Goal: Information Seeking & Learning: Check status

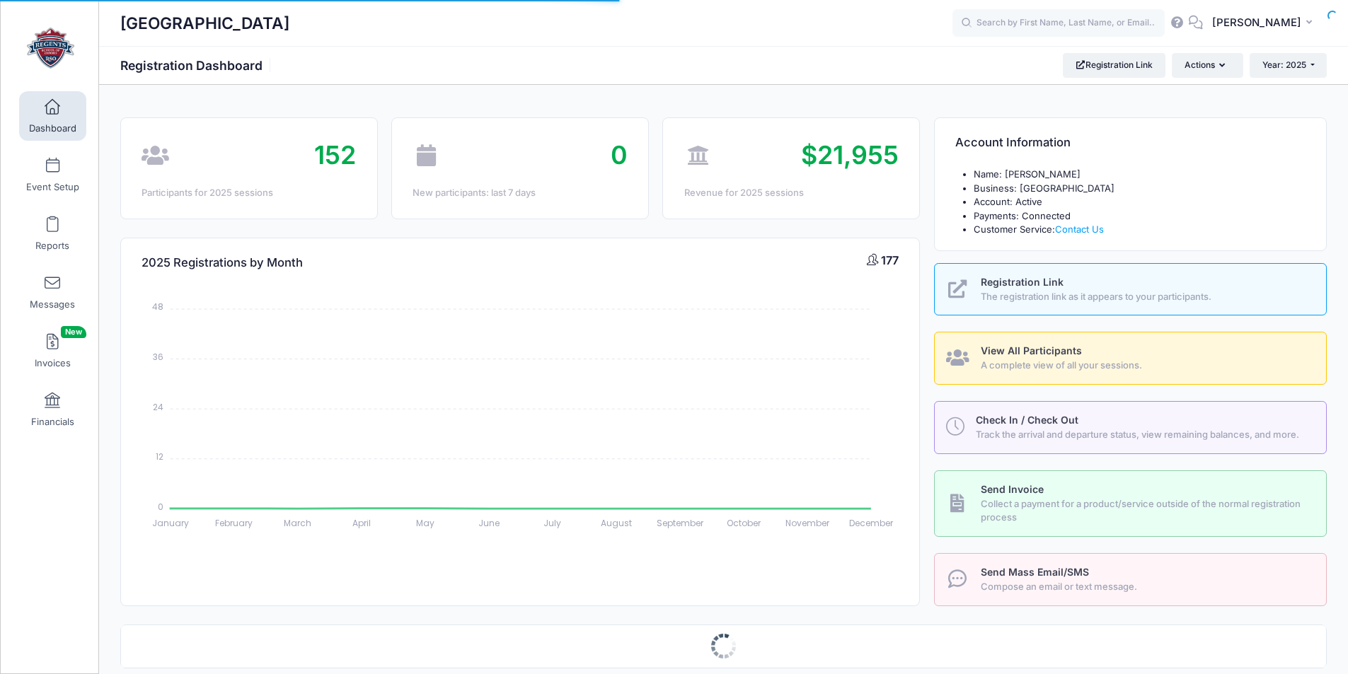
select select
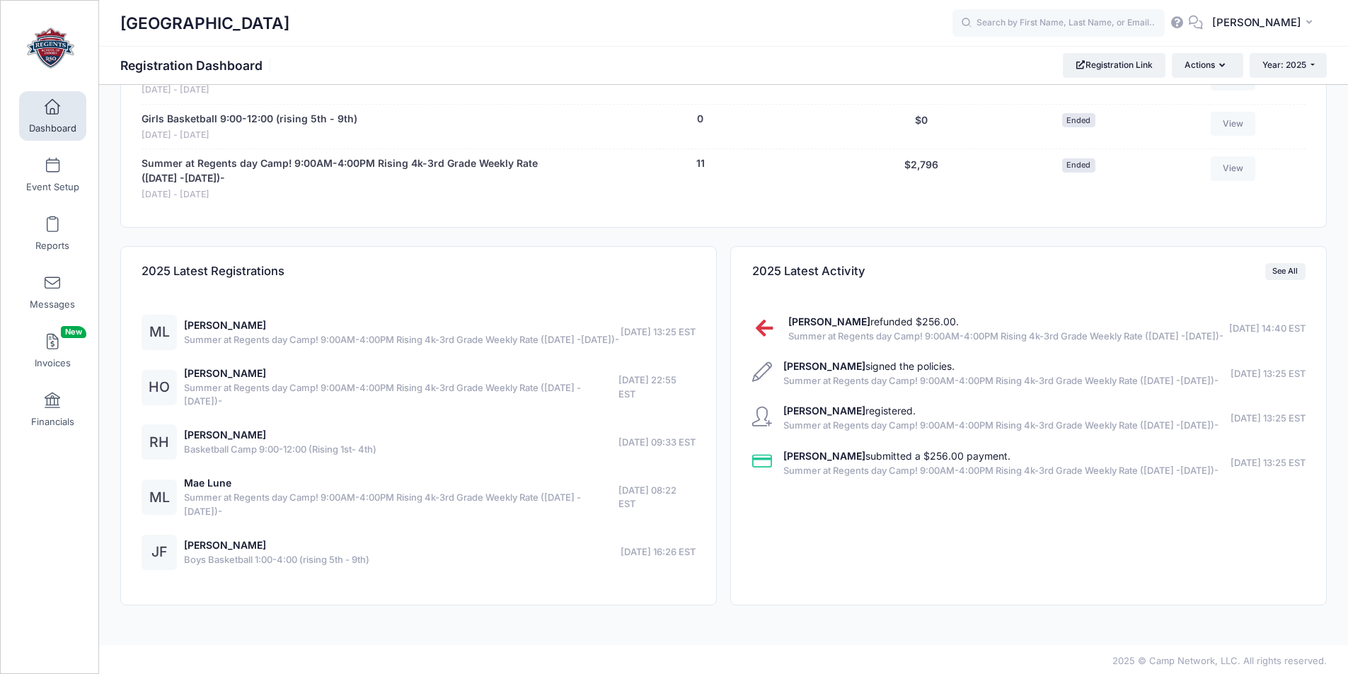
scroll to position [2011, 0]
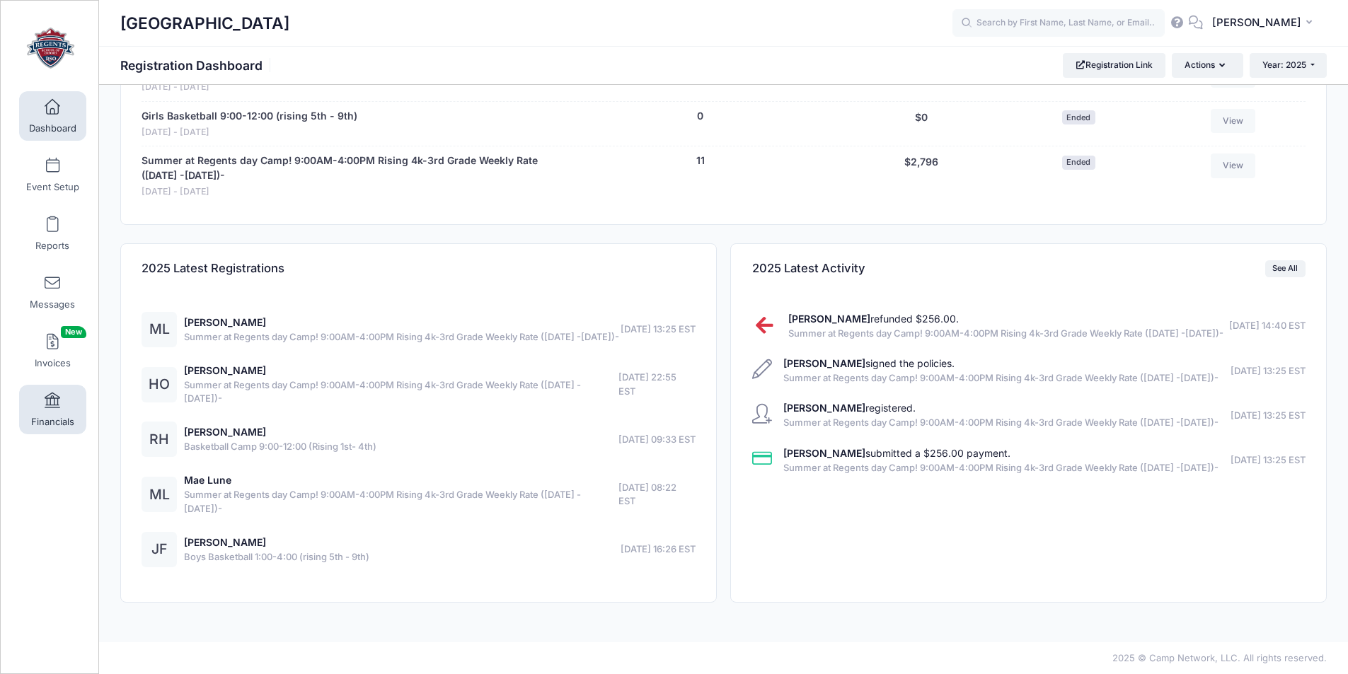
click at [52, 400] on span at bounding box center [52, 401] width 0 height 16
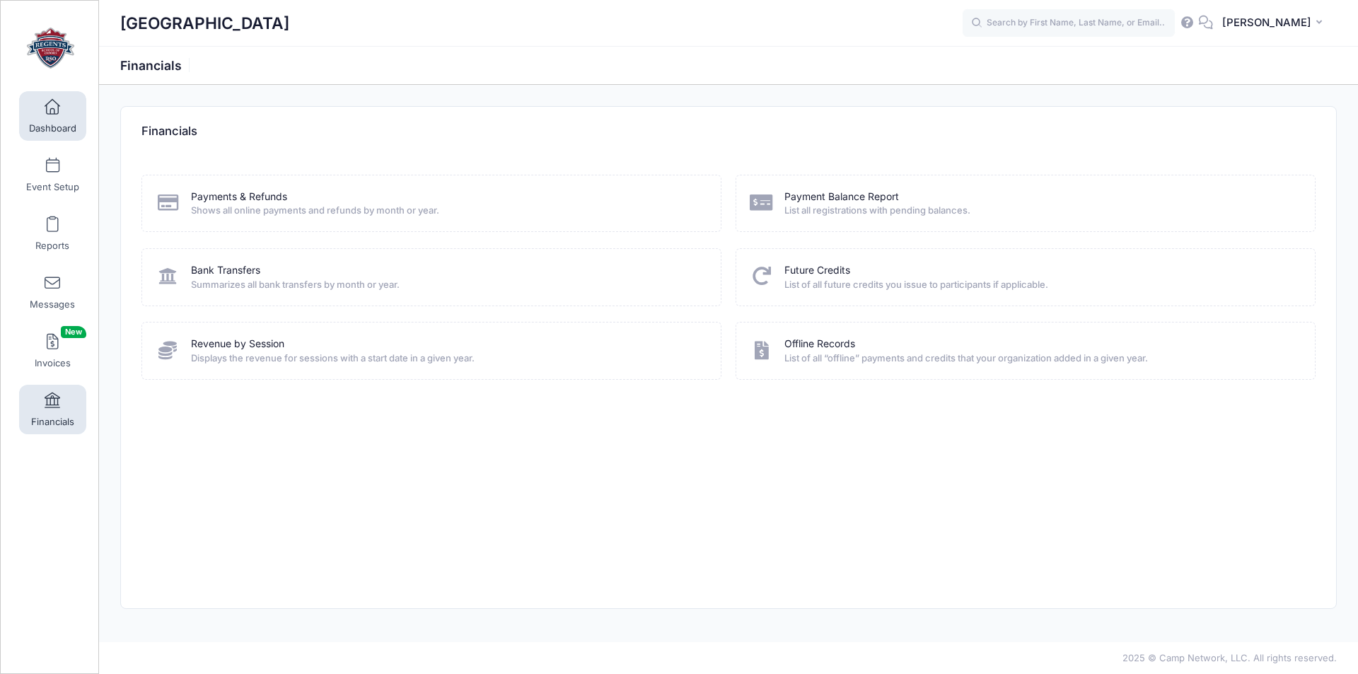
click at [46, 115] on link "Dashboard" at bounding box center [52, 116] width 67 height 50
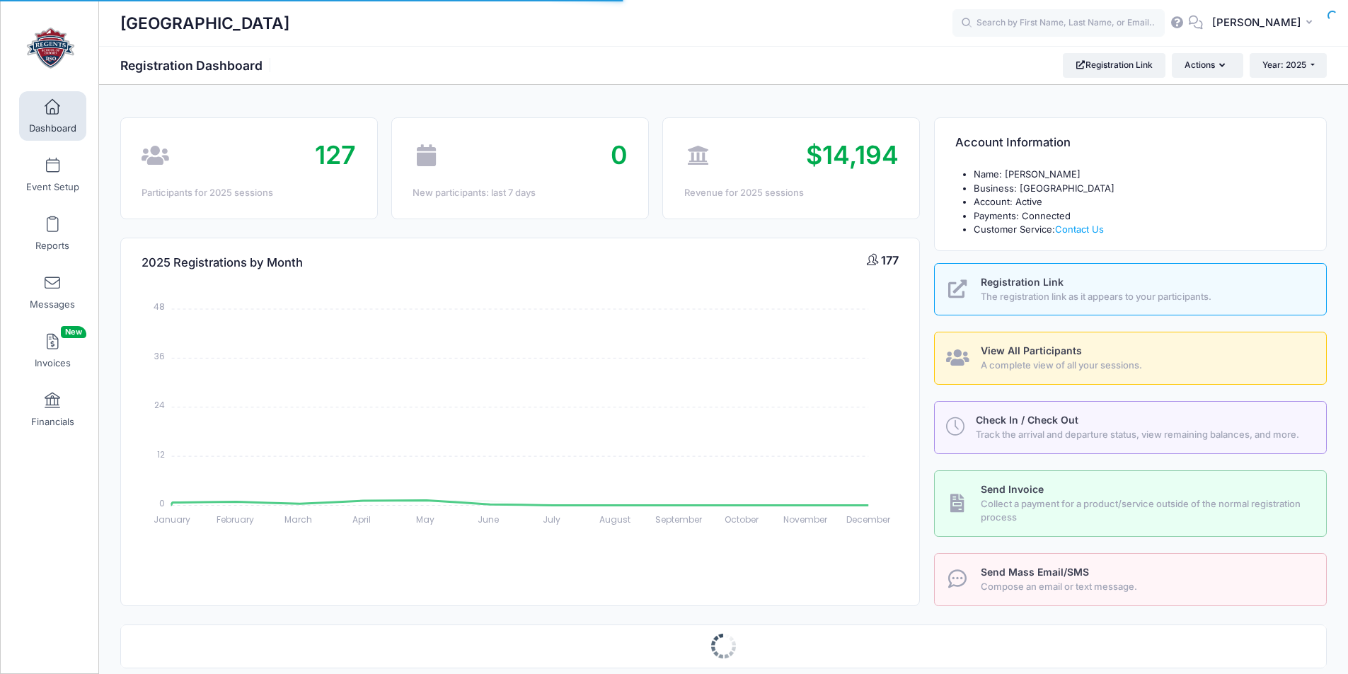
select select
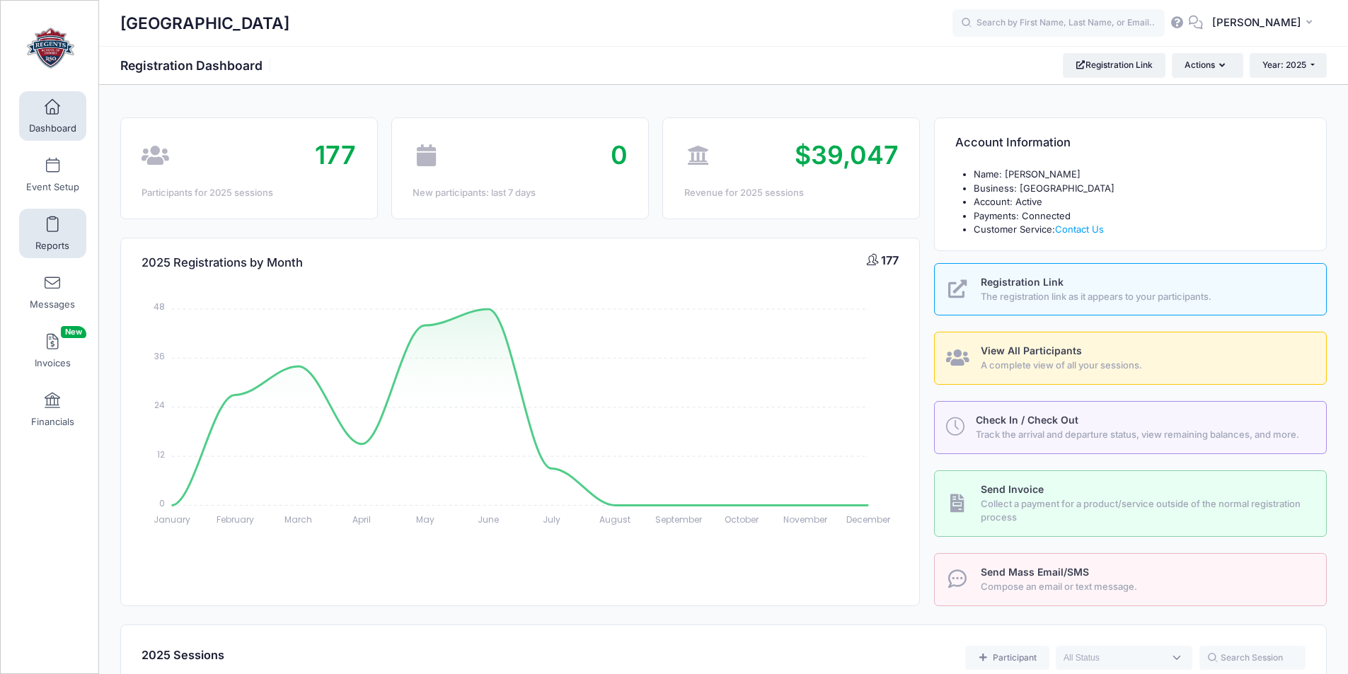
click at [62, 236] on link "Reports" at bounding box center [52, 234] width 67 height 50
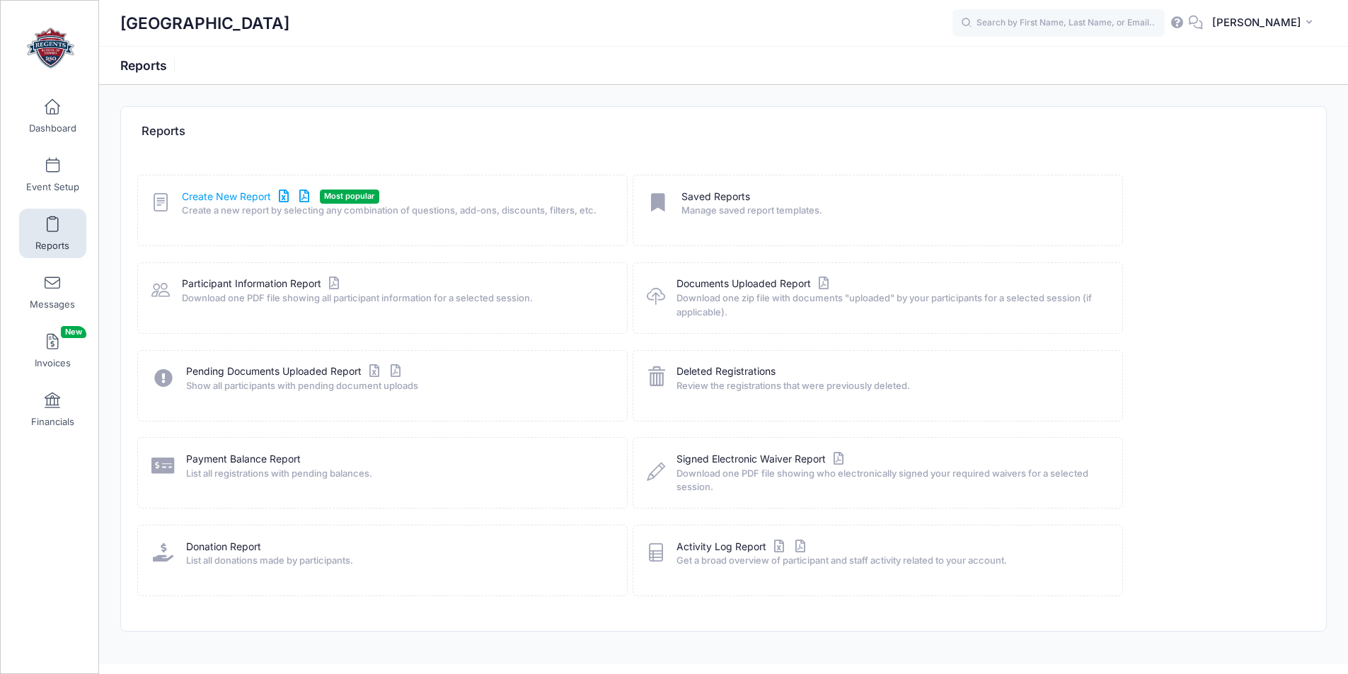
click at [218, 198] on link "Create New Report" at bounding box center [248, 197] width 132 height 15
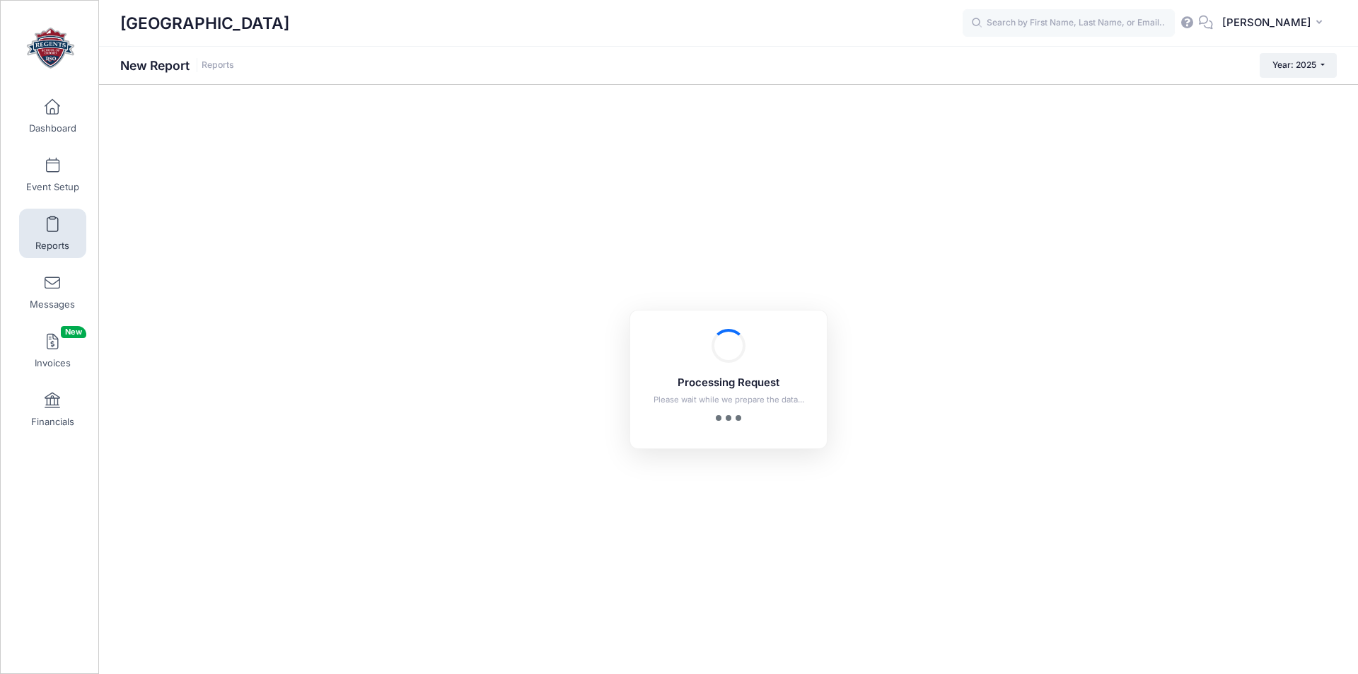
checkbox input "true"
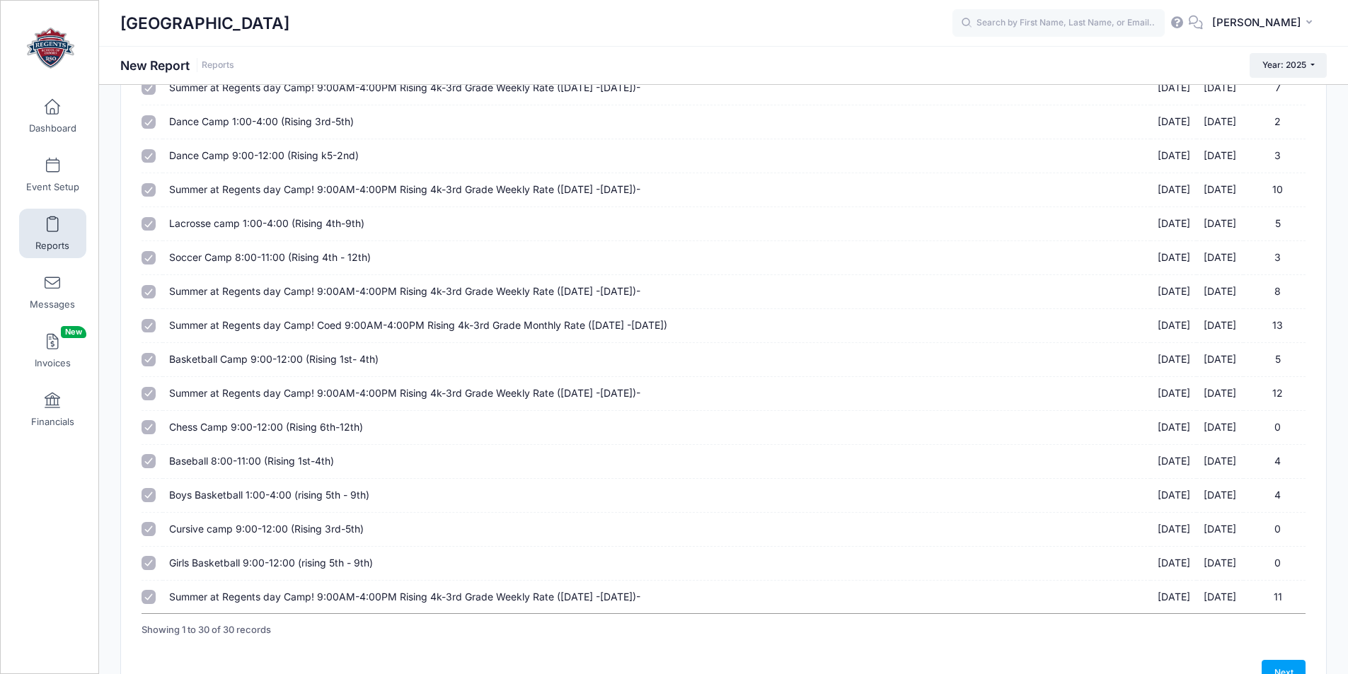
scroll to position [695, 0]
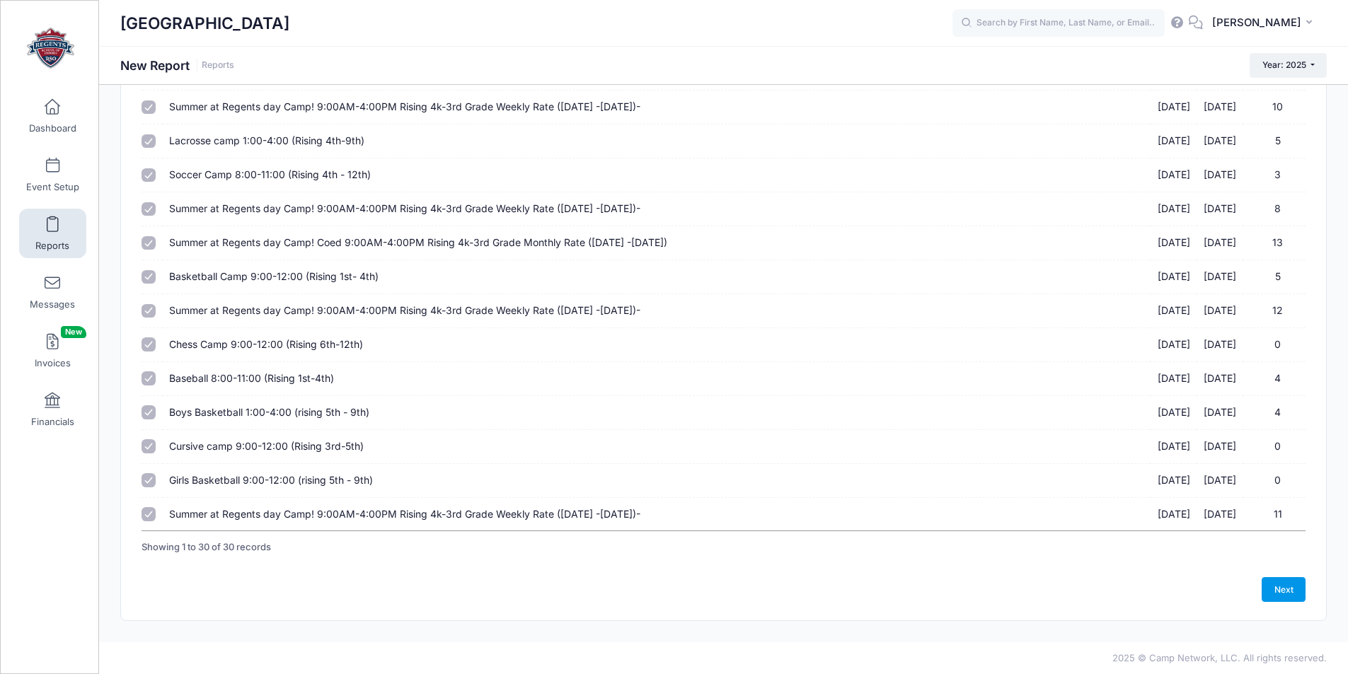
click at [1290, 592] on link "Next" at bounding box center [1283, 589] width 44 height 24
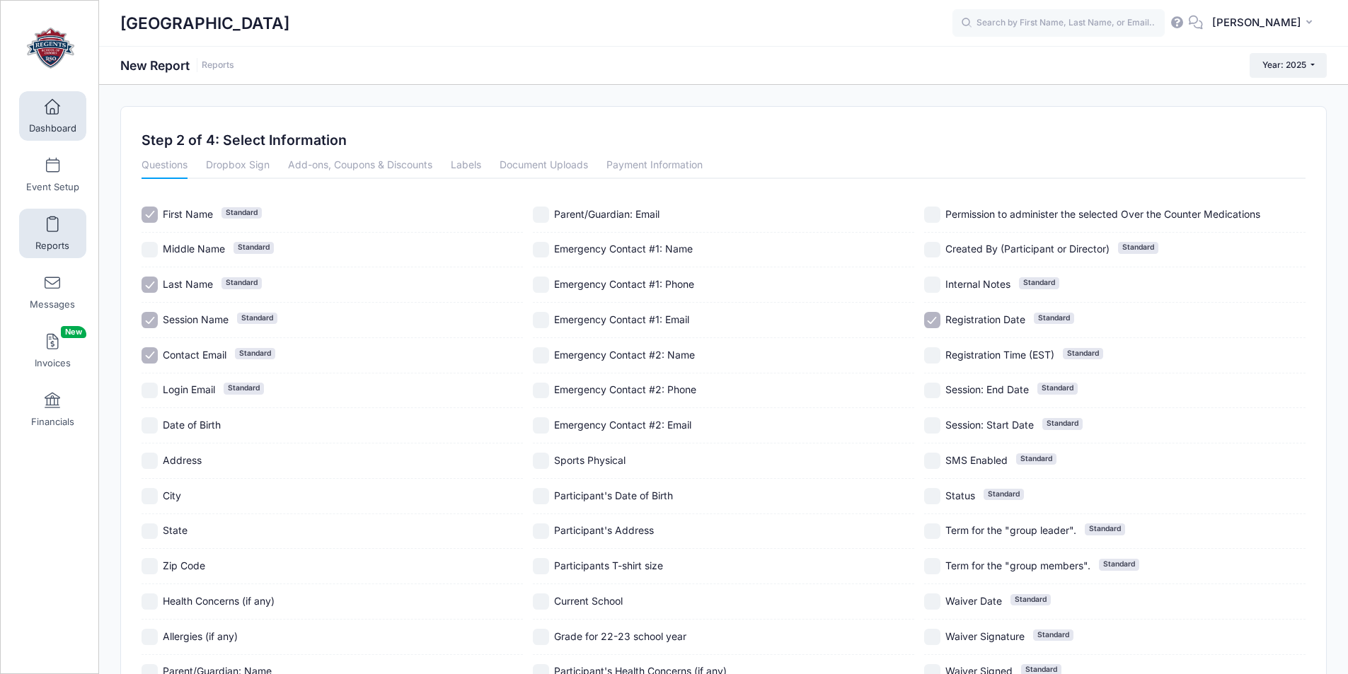
click at [52, 100] on span at bounding box center [52, 108] width 0 height 16
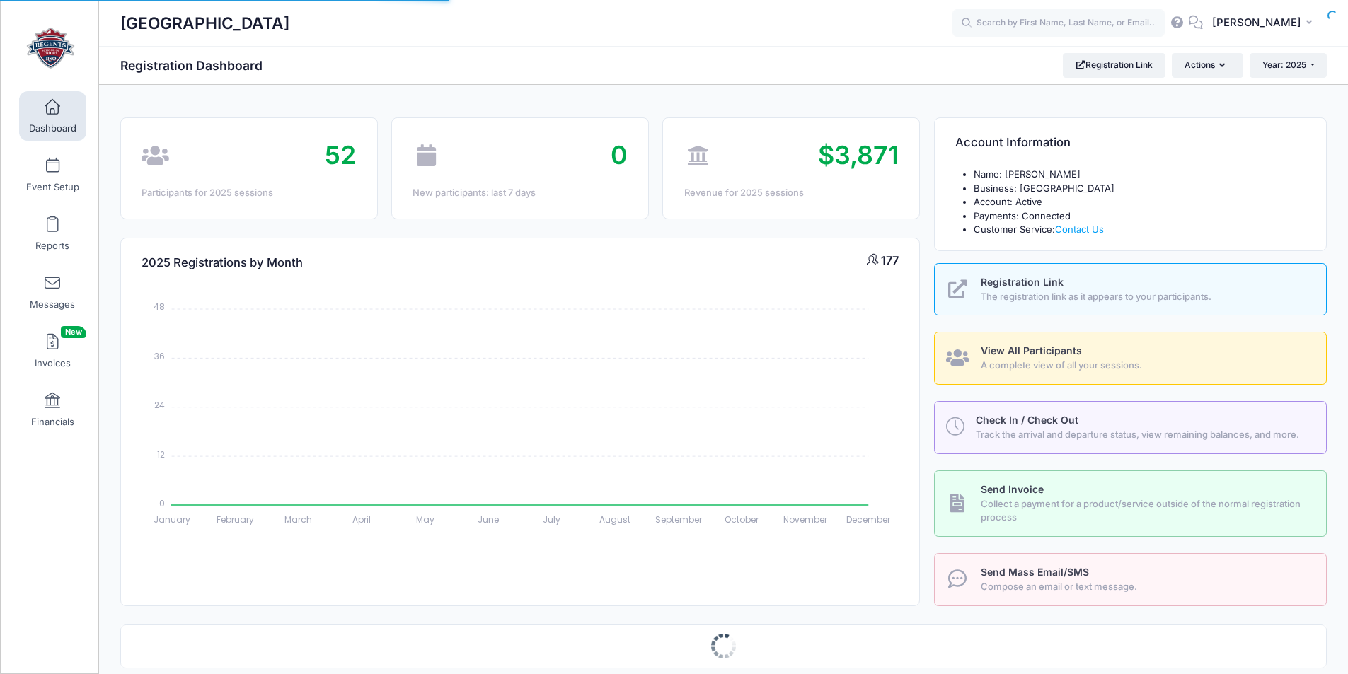
select select
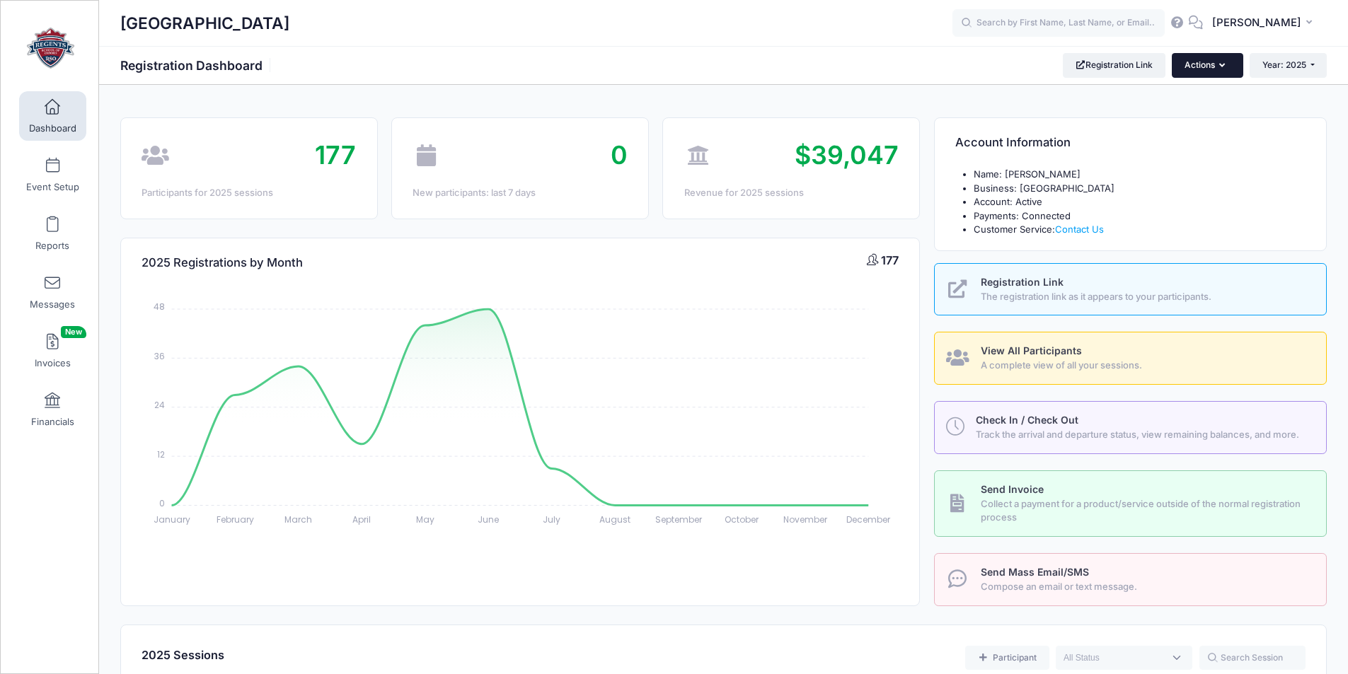
click at [1223, 66] on icon "button" at bounding box center [1224, 66] width 11 height 0
click at [995, 65] on div "Regents School of Oxford Registration Dashboard Registration Link Actions Year:…" at bounding box center [723, 65] width 1249 height 24
click at [822, 157] on span "$39,047" at bounding box center [846, 154] width 104 height 31
click at [732, 192] on div "Revenue for 2025 sessions" at bounding box center [791, 193] width 214 height 14
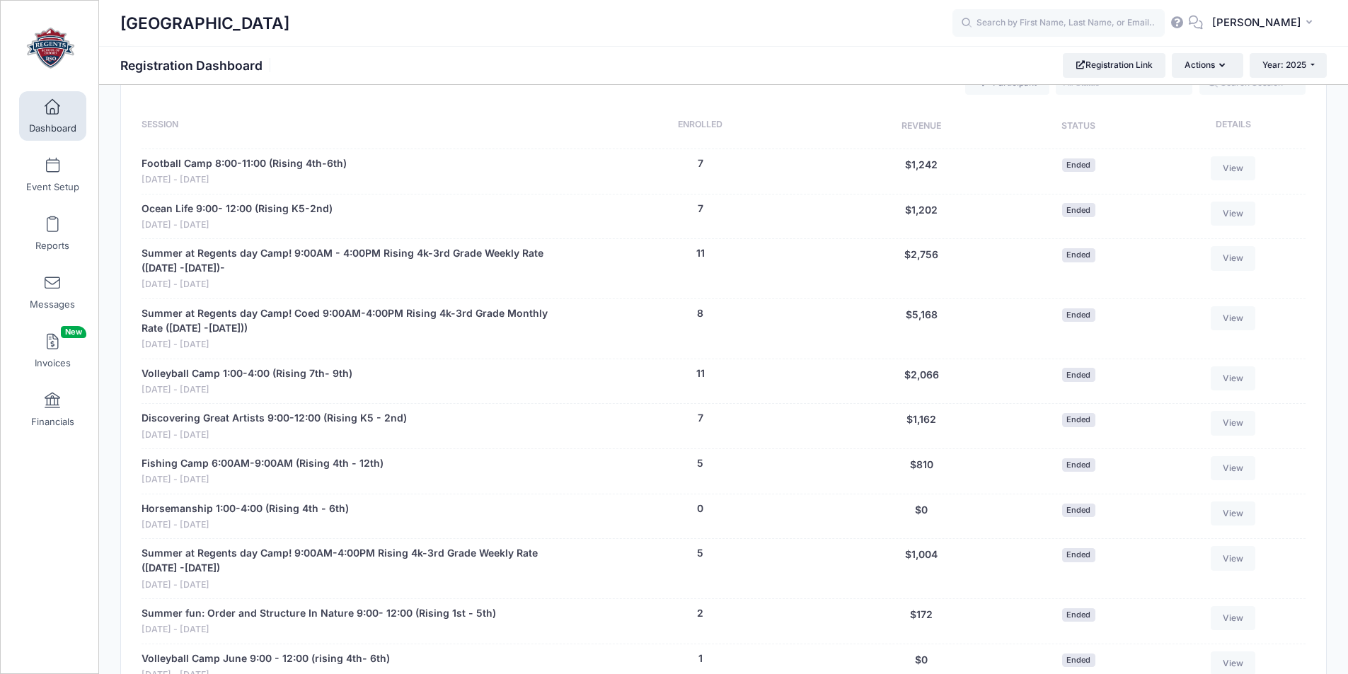
scroll to position [424, 0]
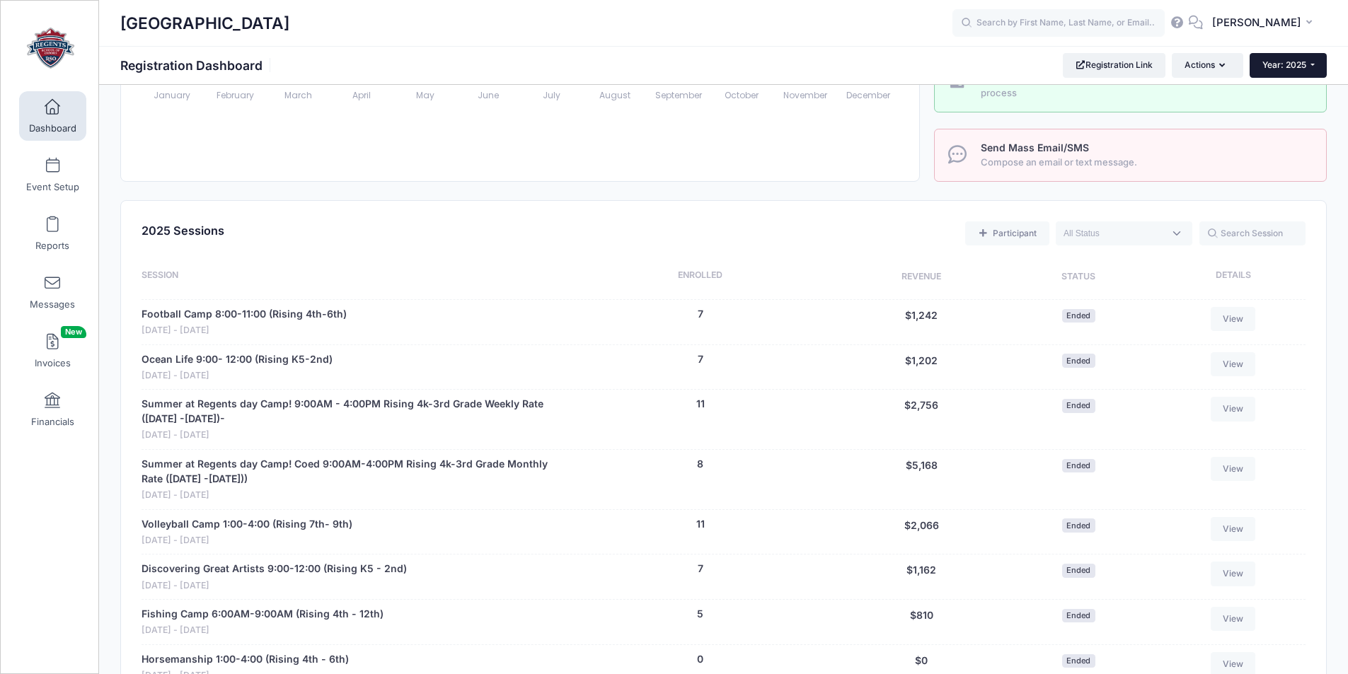
click at [1282, 59] on span "Year: 2025" at bounding box center [1284, 64] width 44 height 11
click at [1289, 106] on link "Year: 2024" at bounding box center [1295, 111] width 92 height 18
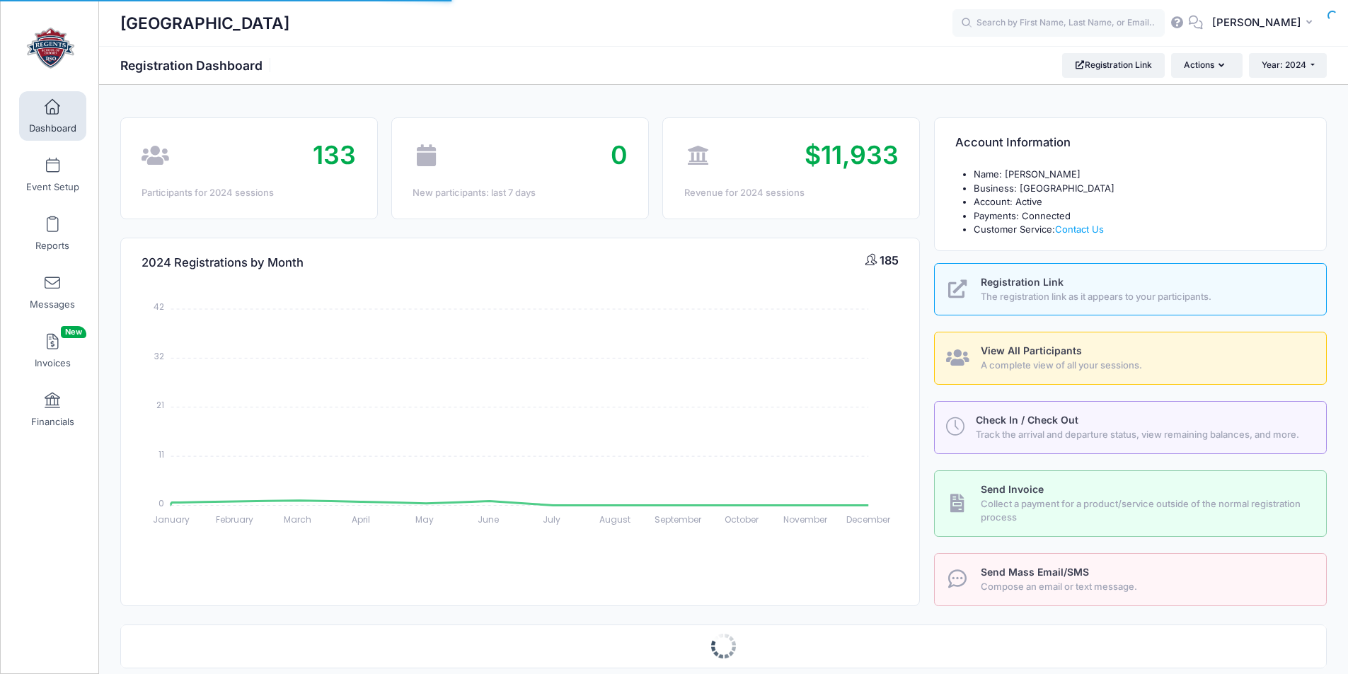
select select
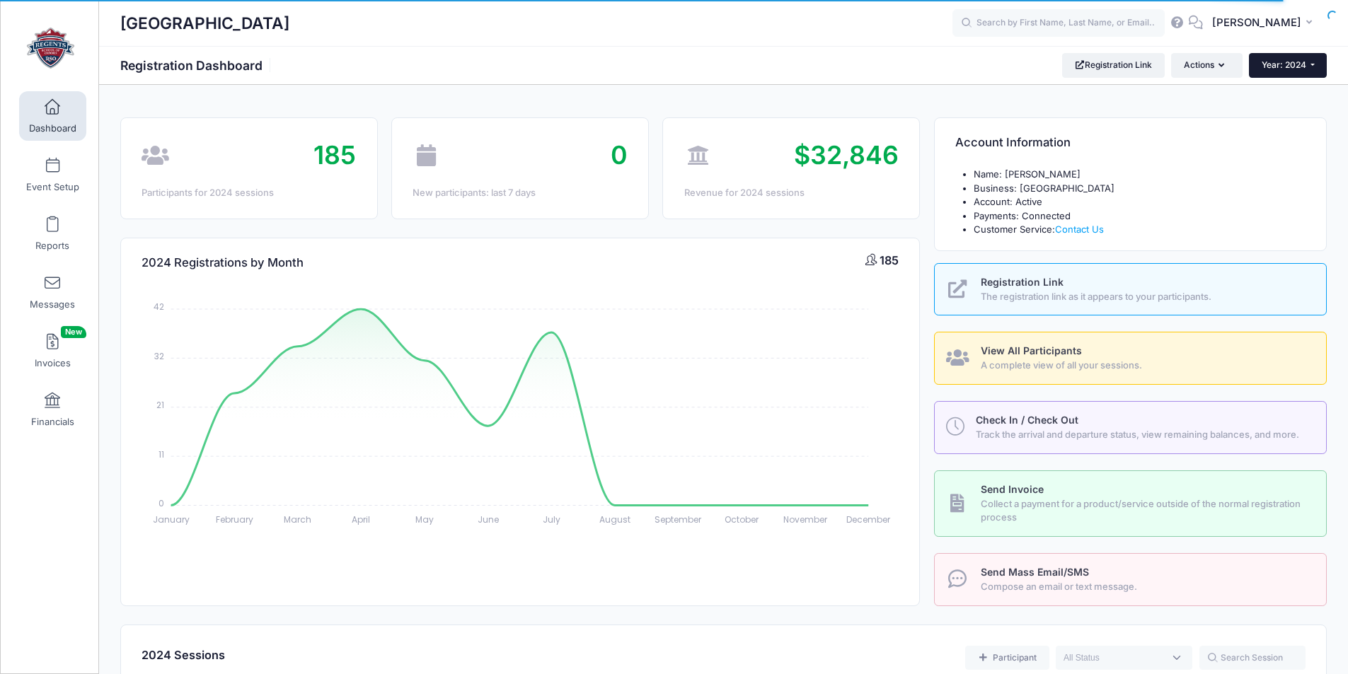
click at [1292, 63] on span "Year: 2024" at bounding box center [1283, 64] width 45 height 11
click at [1292, 90] on link "Year: 2025" at bounding box center [1295, 92] width 92 height 18
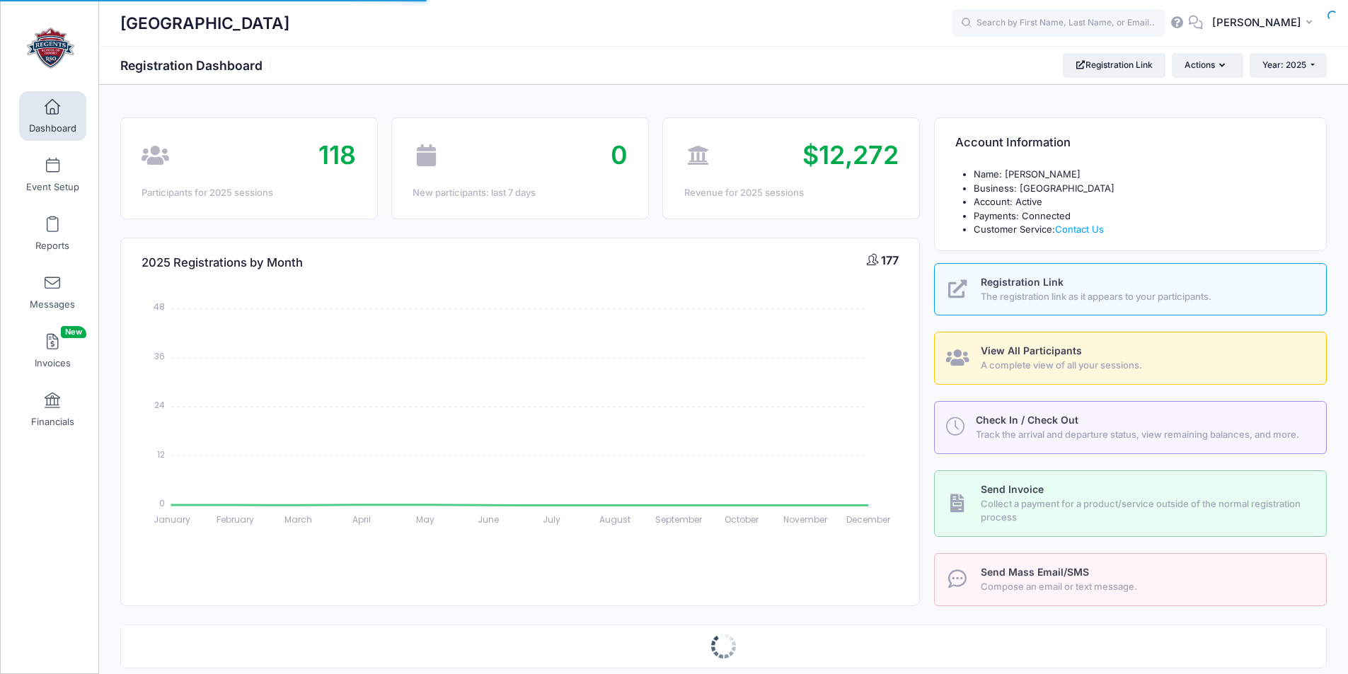
select select
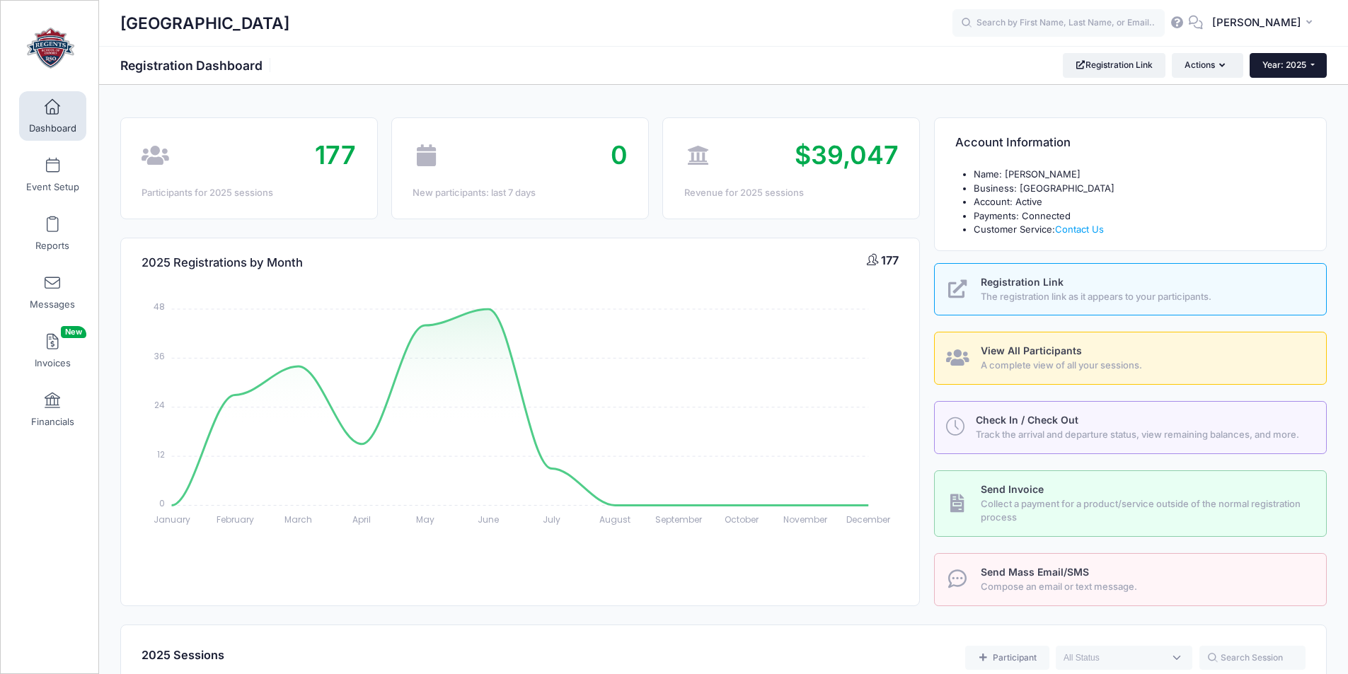
click at [1300, 66] on span "Year: 2025" at bounding box center [1284, 64] width 44 height 11
click at [1300, 110] on link "Year: 2024" at bounding box center [1295, 111] width 92 height 18
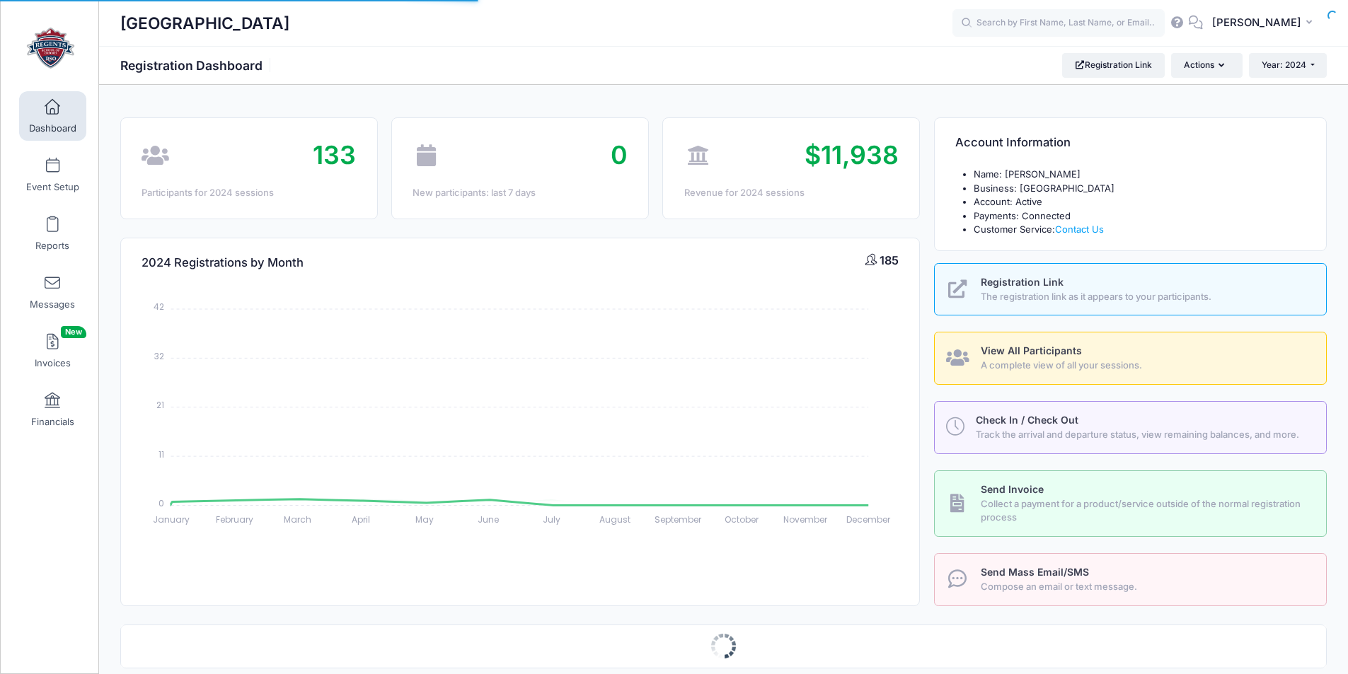
select select
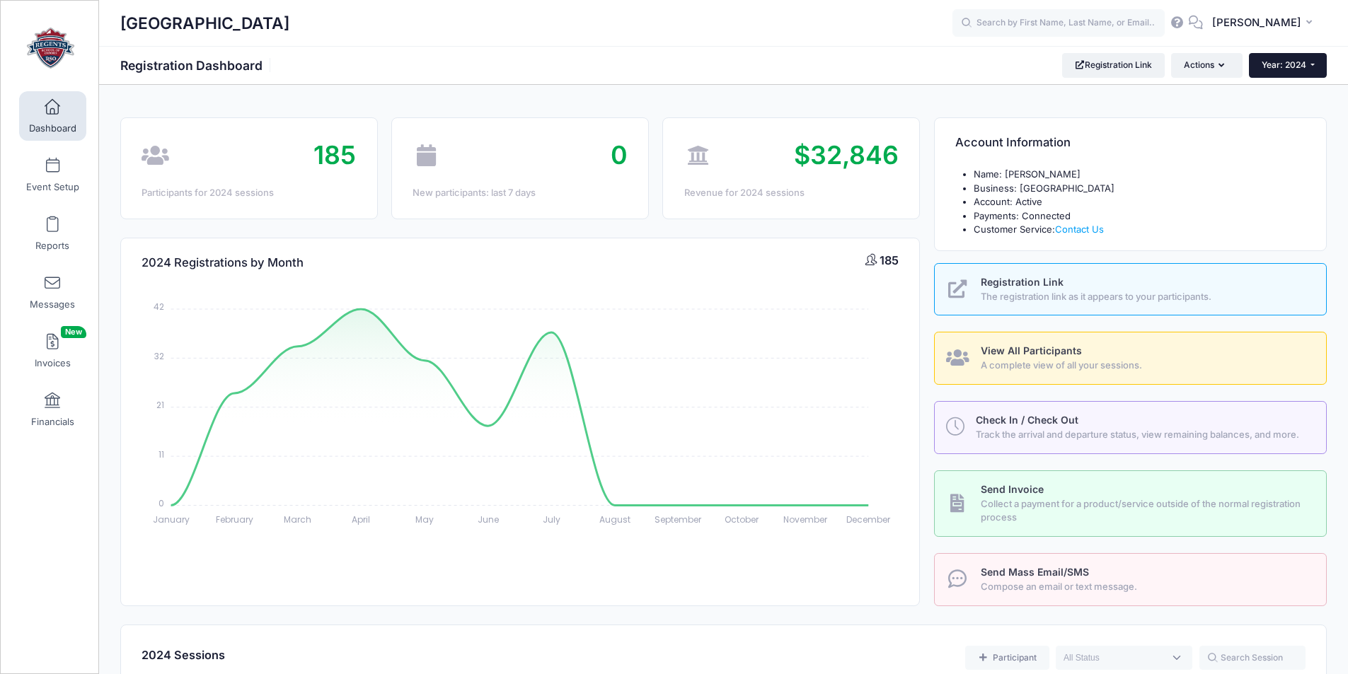
click at [1305, 66] on button "Year: 2024" at bounding box center [1288, 65] width 78 height 24
click at [1312, 127] on link "Year: 2023" at bounding box center [1295, 129] width 92 height 18
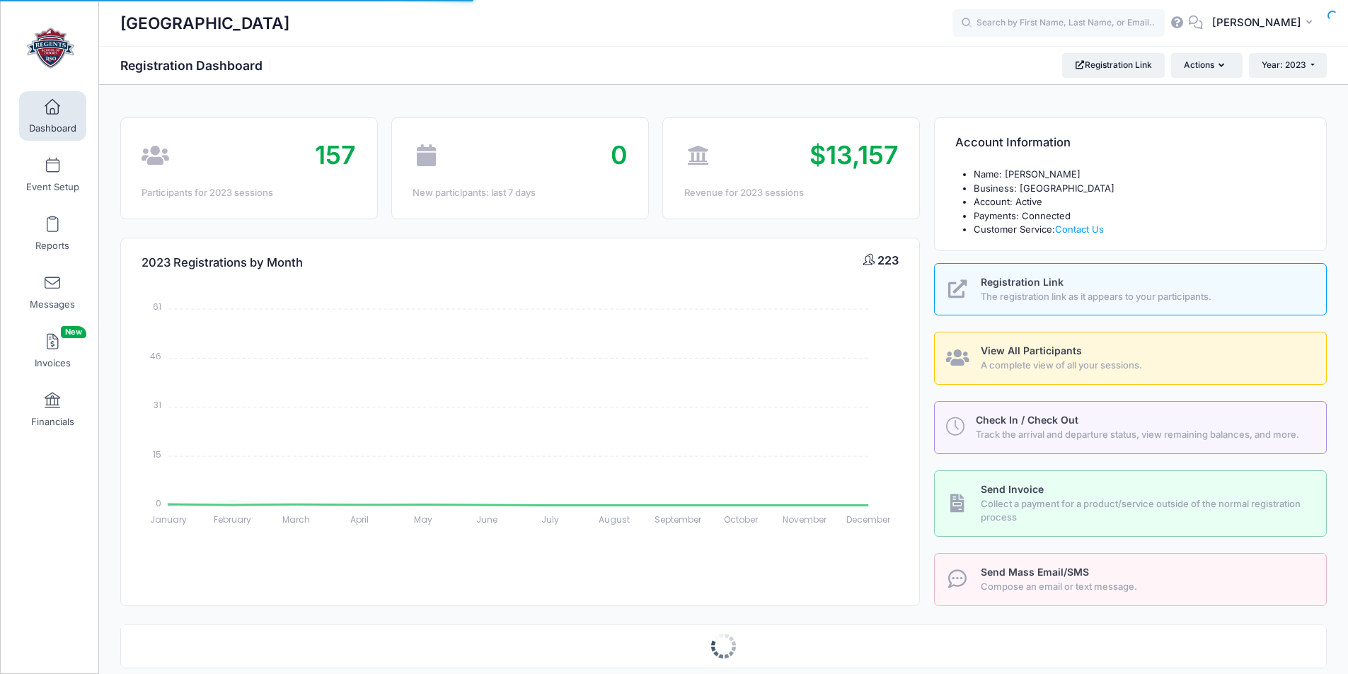
select select
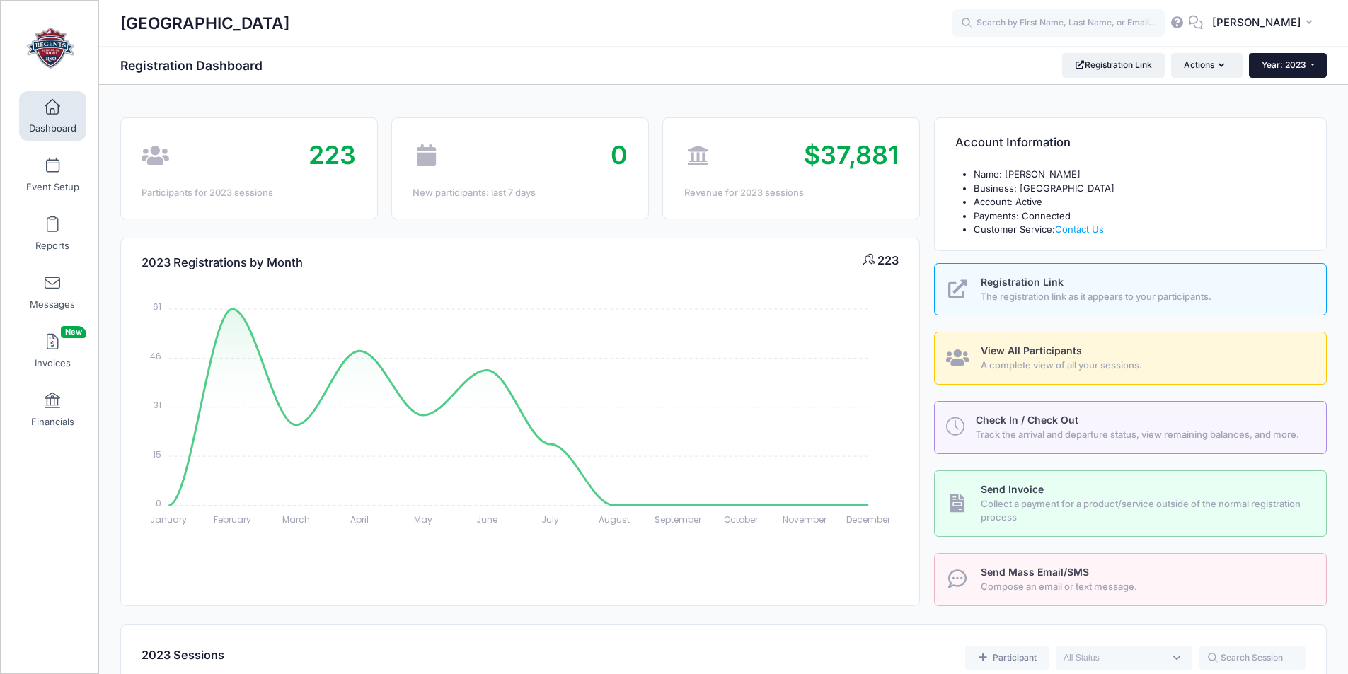
click at [1307, 64] on button "Year: 2023" at bounding box center [1288, 65] width 78 height 24
click at [1314, 148] on link "Year: 2022" at bounding box center [1295, 148] width 92 height 18
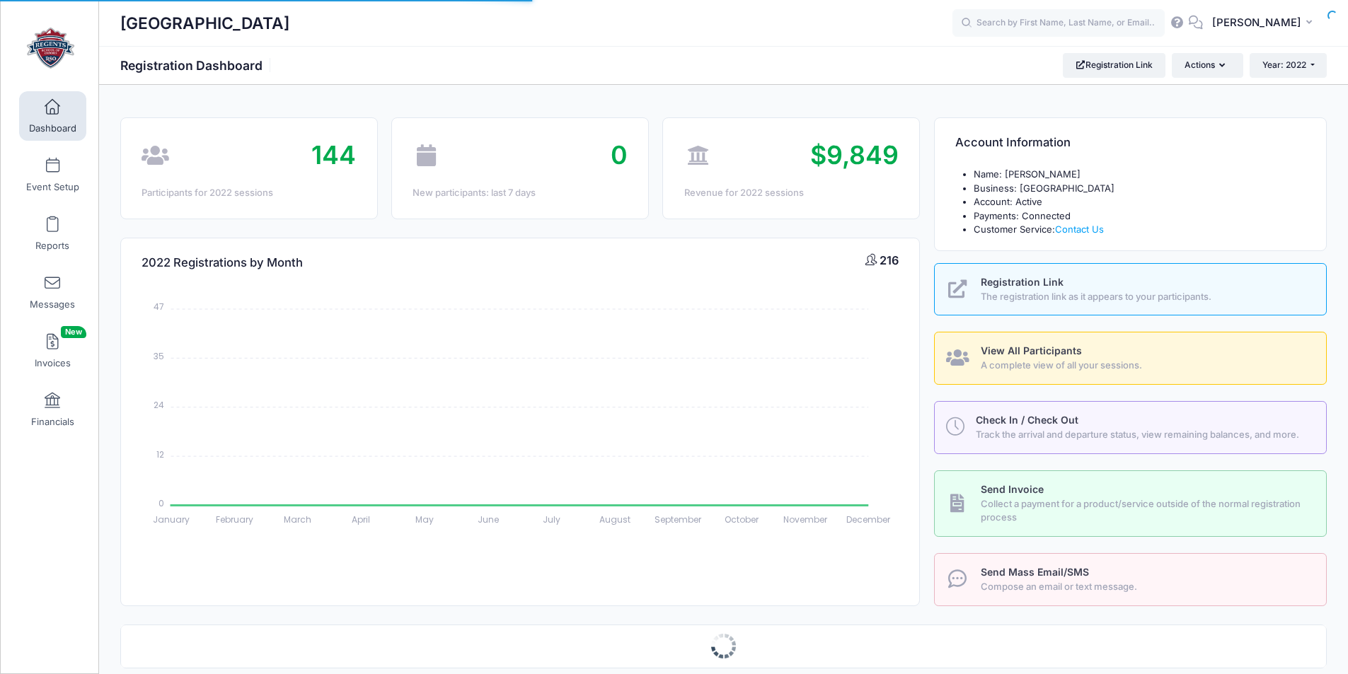
select select
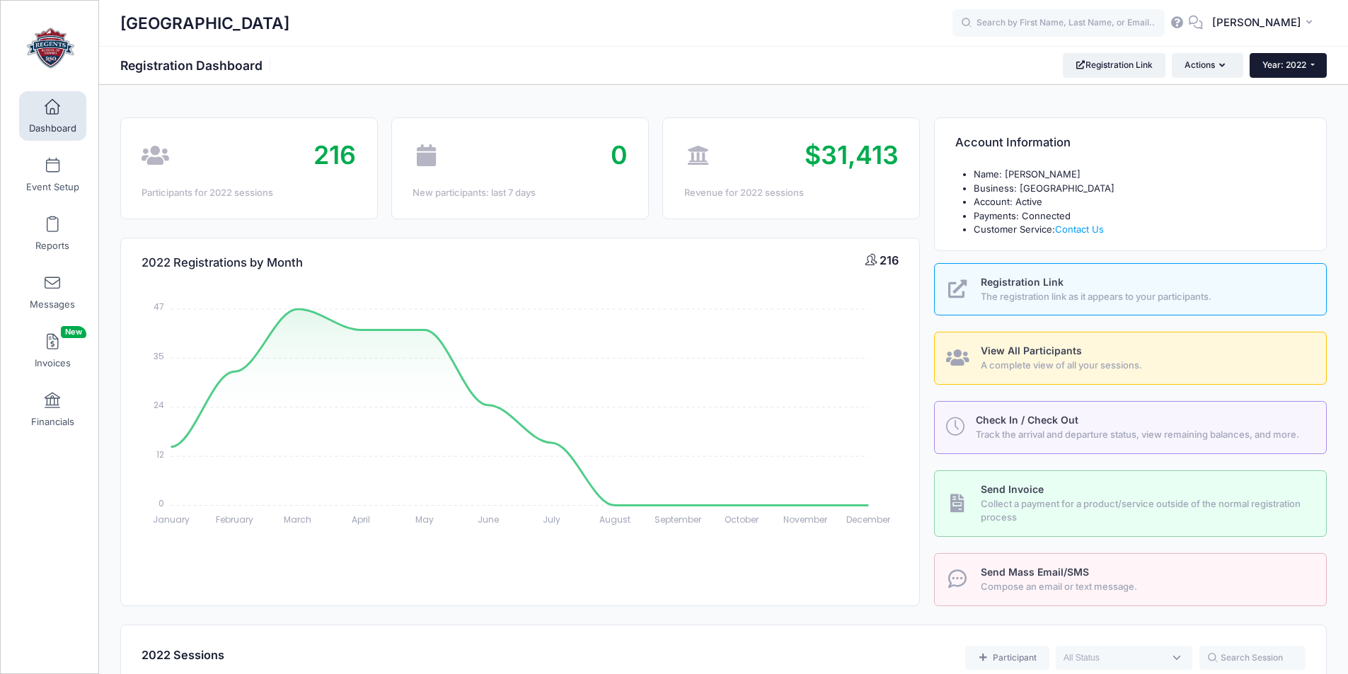
click at [1299, 66] on span "Year: 2022" at bounding box center [1284, 64] width 44 height 11
click at [1314, 158] on link "Year: 2021" at bounding box center [1295, 166] width 92 height 18
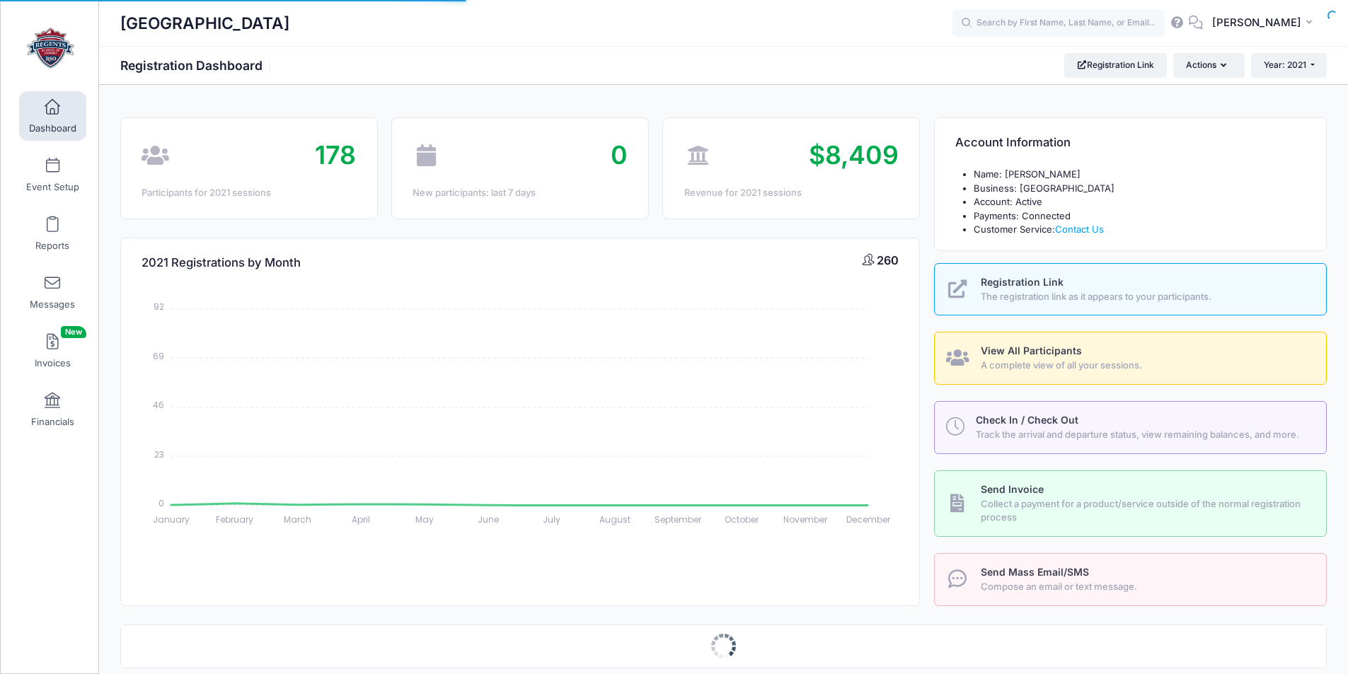
select select
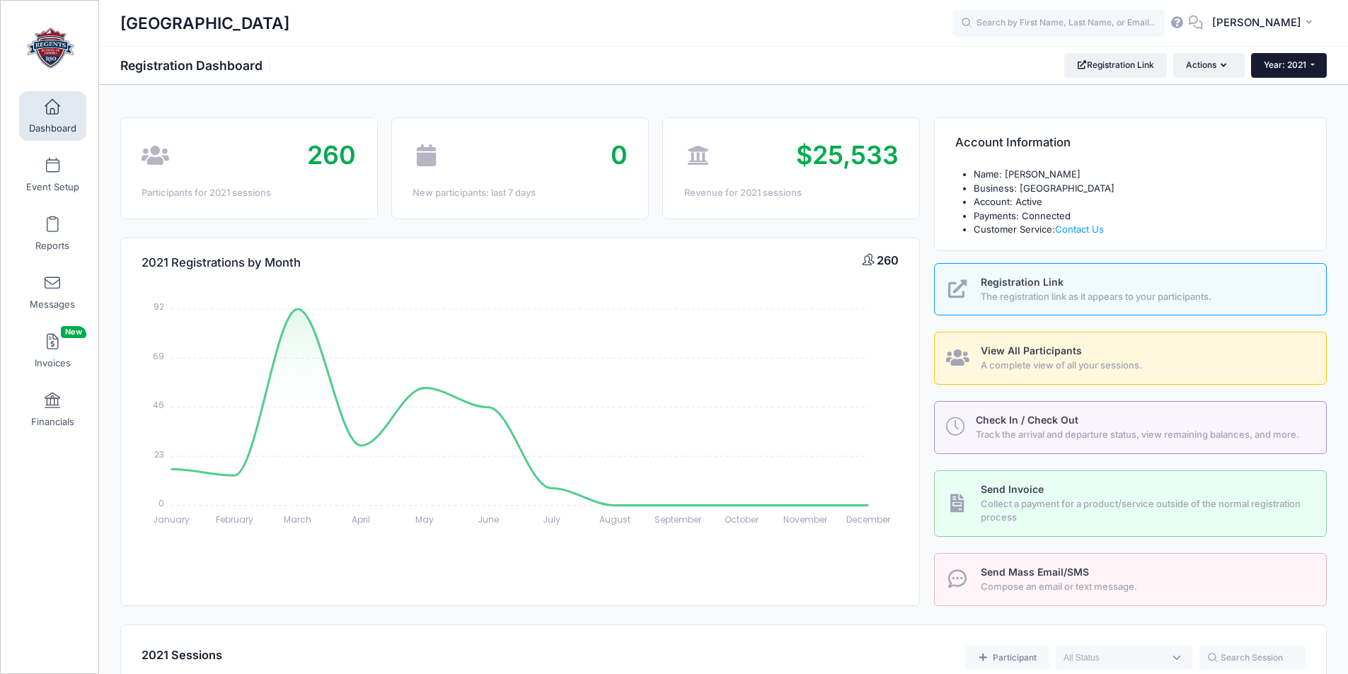
click at [1303, 65] on span "Year: 2021" at bounding box center [1284, 64] width 42 height 11
click at [1309, 184] on link "Year: 2020" at bounding box center [1297, 184] width 92 height 18
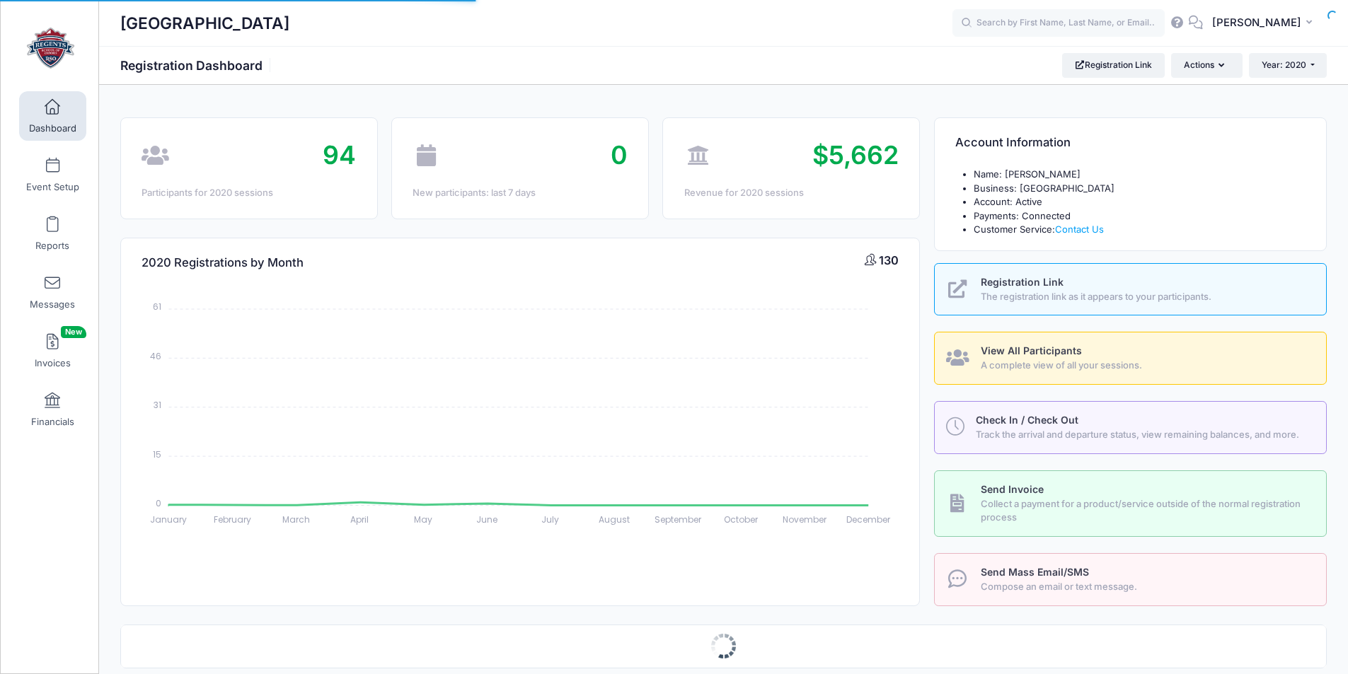
select select
